Goal: Find specific page/section: Find specific page/section

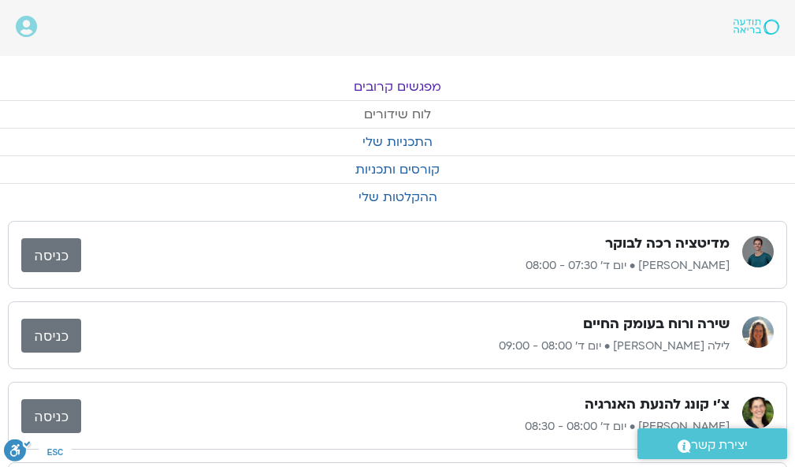
click at [399, 108] on link "לוח שידורים" at bounding box center [397, 114] width 795 height 27
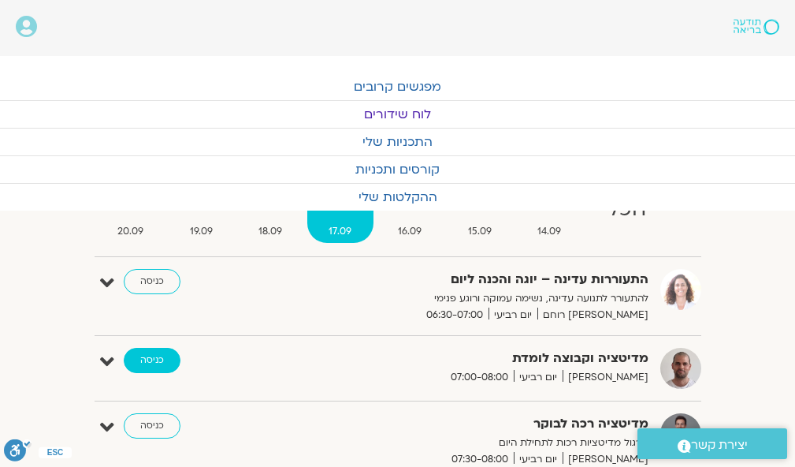
click at [156, 358] on link "כניסה" at bounding box center [152, 360] width 57 height 25
